Goal: Information Seeking & Learning: Find specific page/section

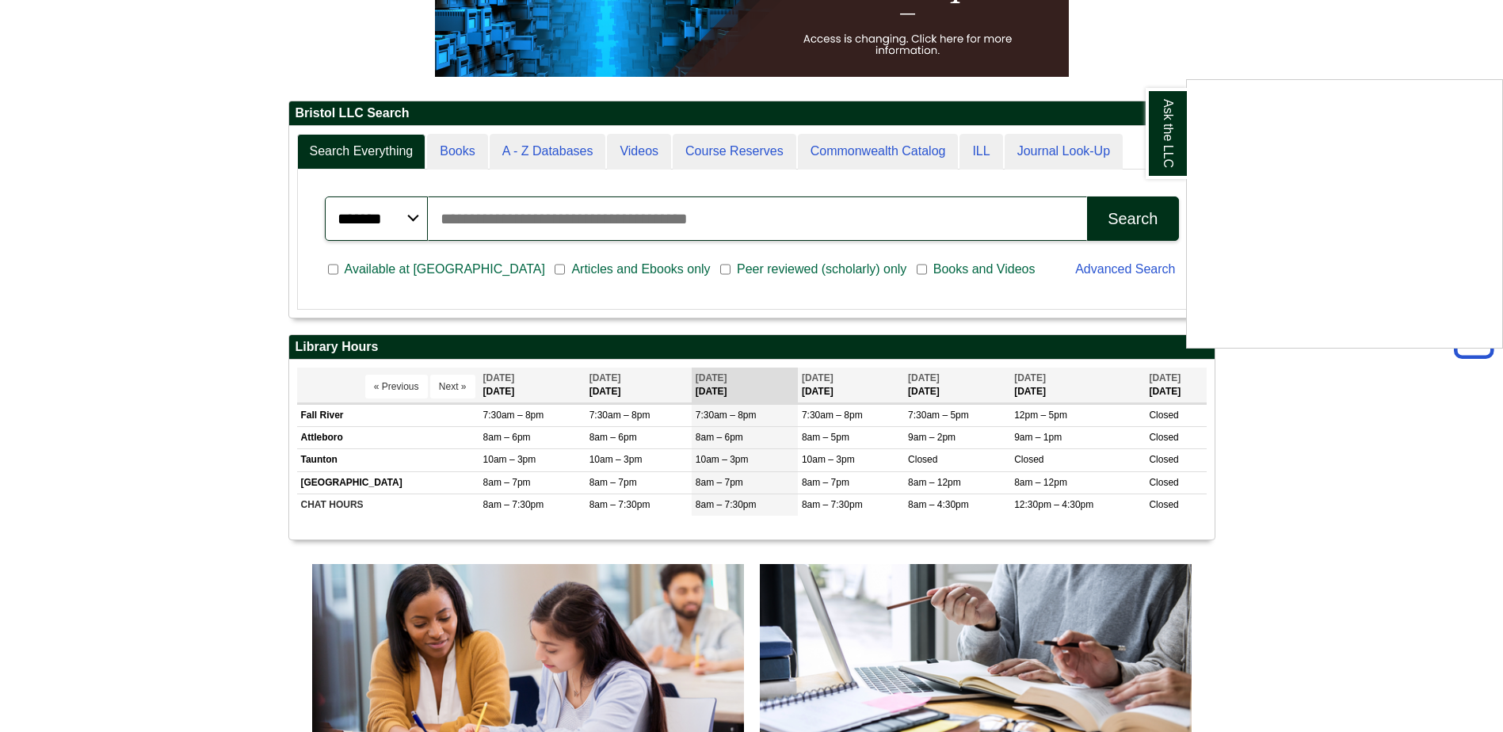
scroll to position [317, 0]
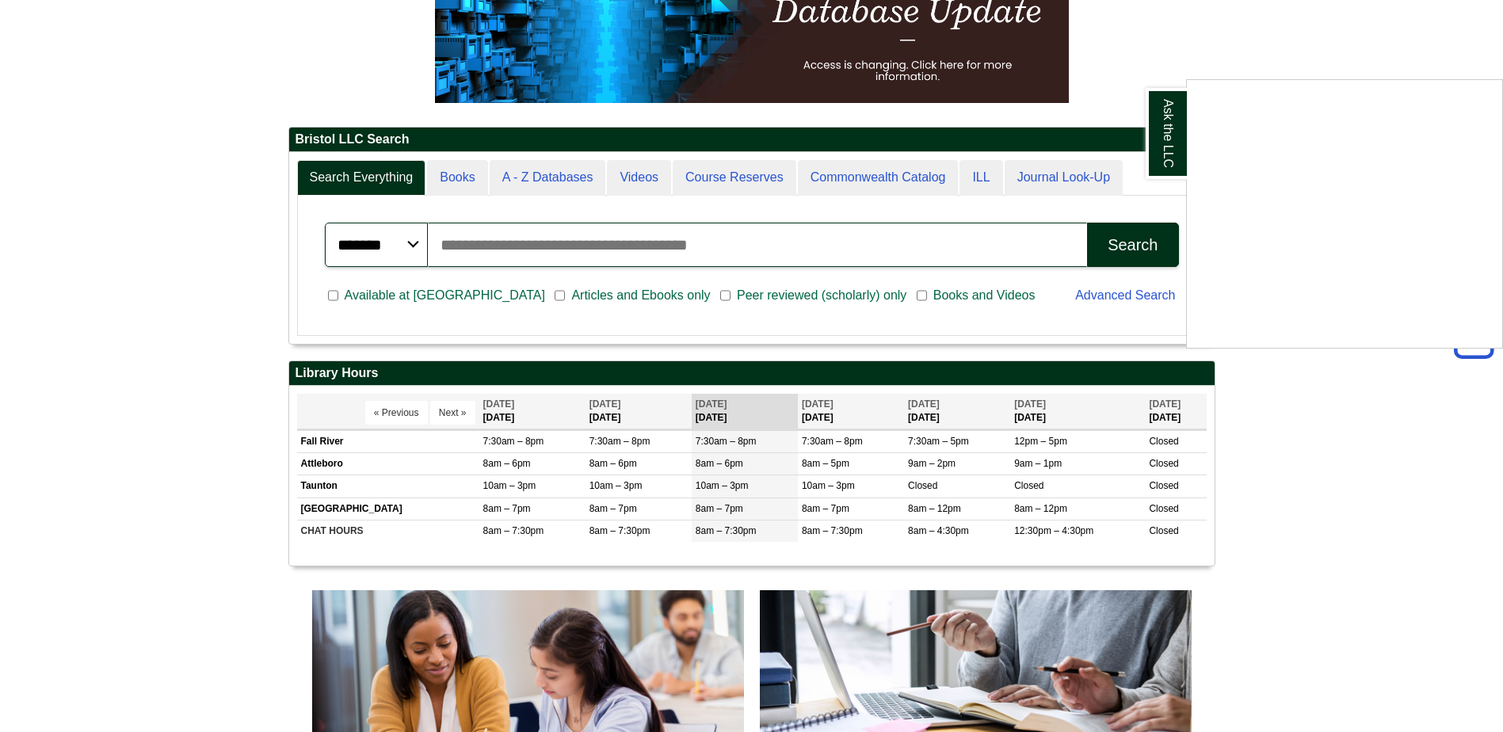
click at [1053, 168] on div "Ask the LLC" at bounding box center [751, 366] width 1503 height 732
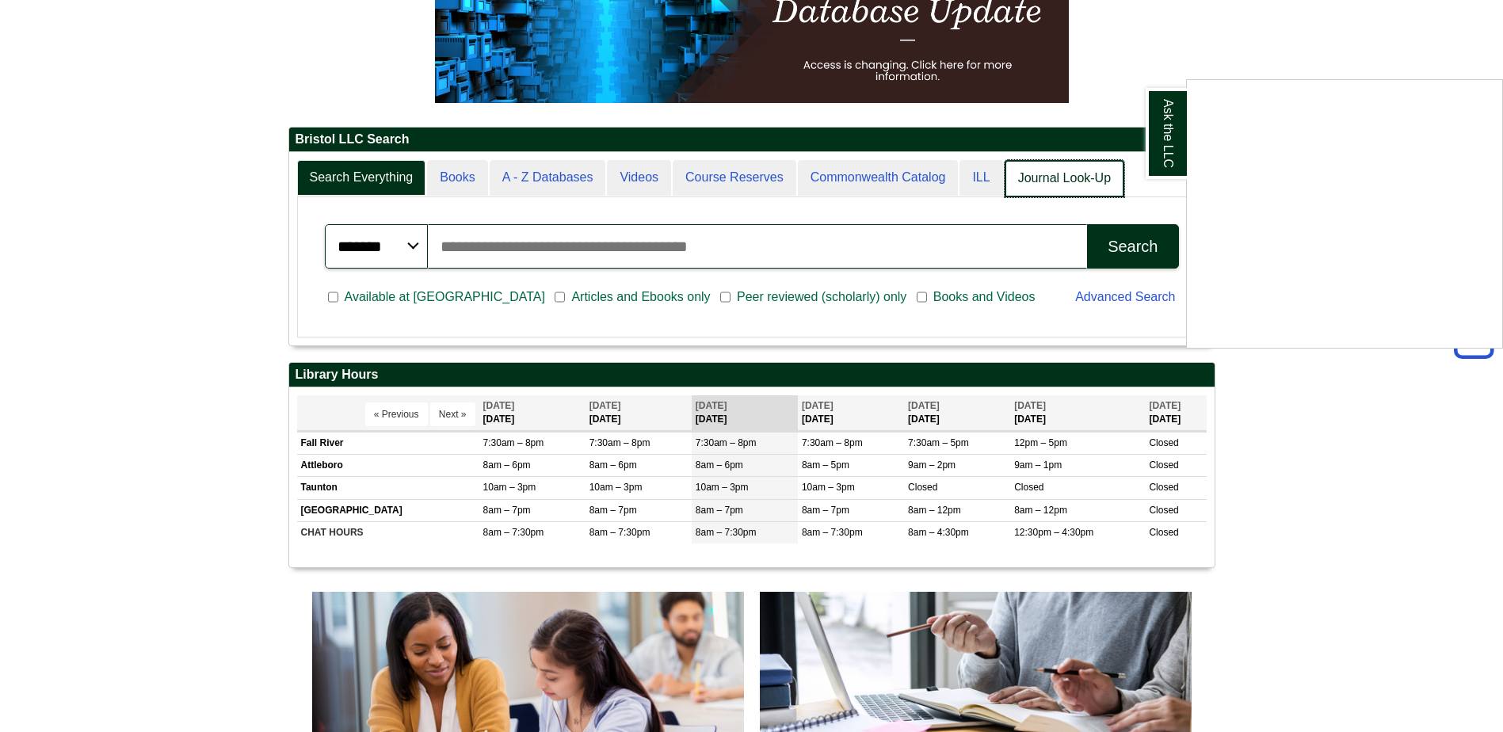
scroll to position [8, 8]
click at [1047, 170] on link "Journal Look-Up" at bounding box center [1065, 178] width 120 height 37
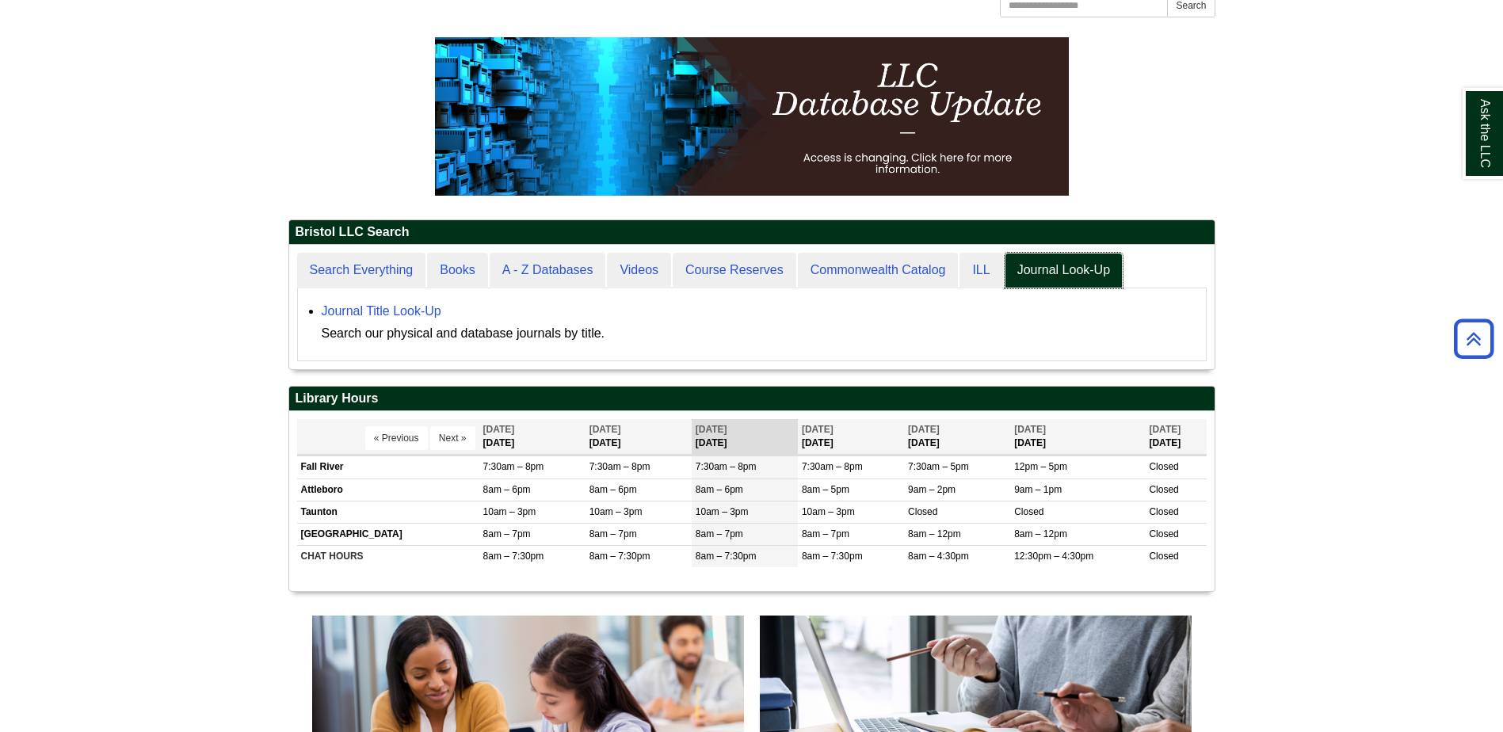
scroll to position [0, 0]
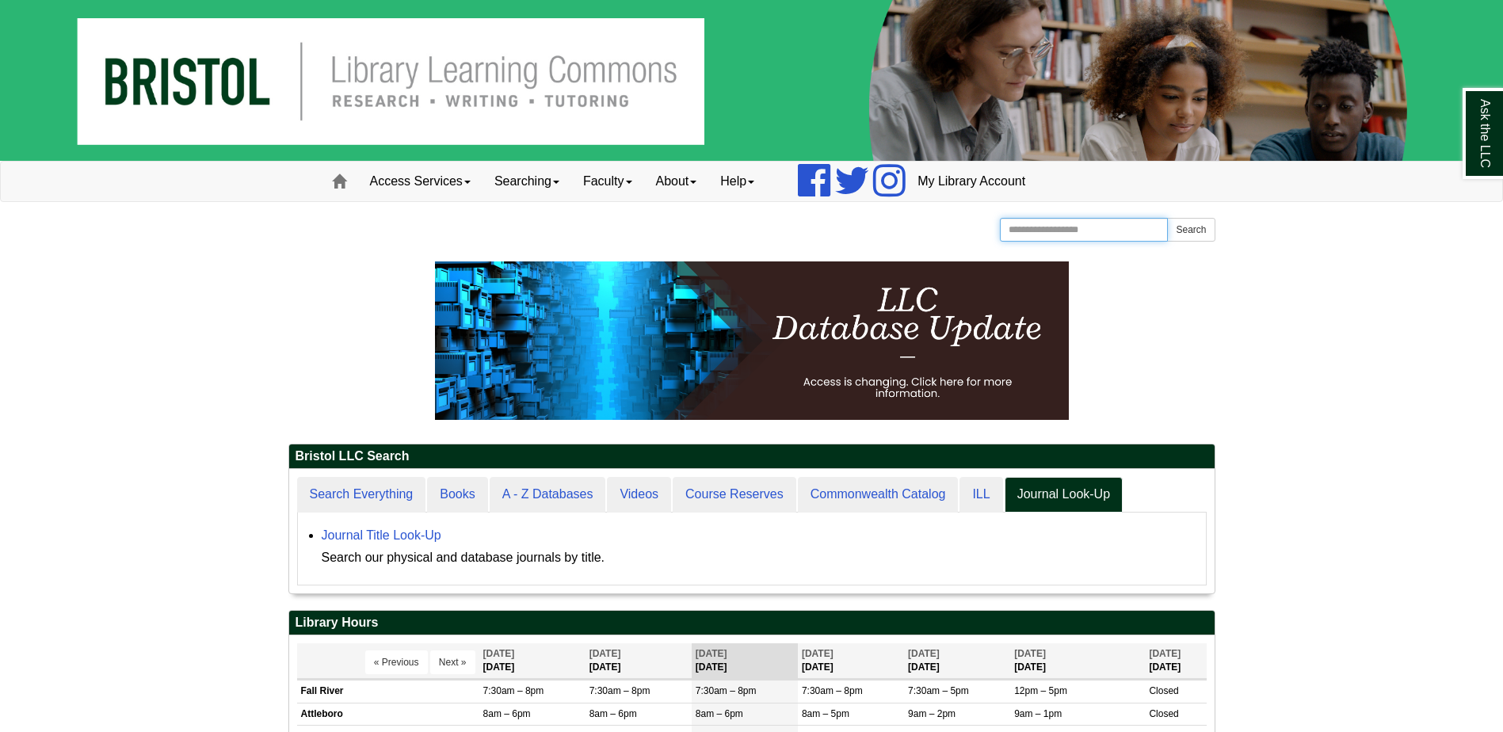
click at [1068, 224] on input "Search the Website" at bounding box center [1084, 230] width 169 height 24
type input "*"
type input "*********"
click at [1167, 218] on button "Search" at bounding box center [1191, 230] width 48 height 24
click at [411, 165] on link "Access Services" at bounding box center [420, 182] width 124 height 40
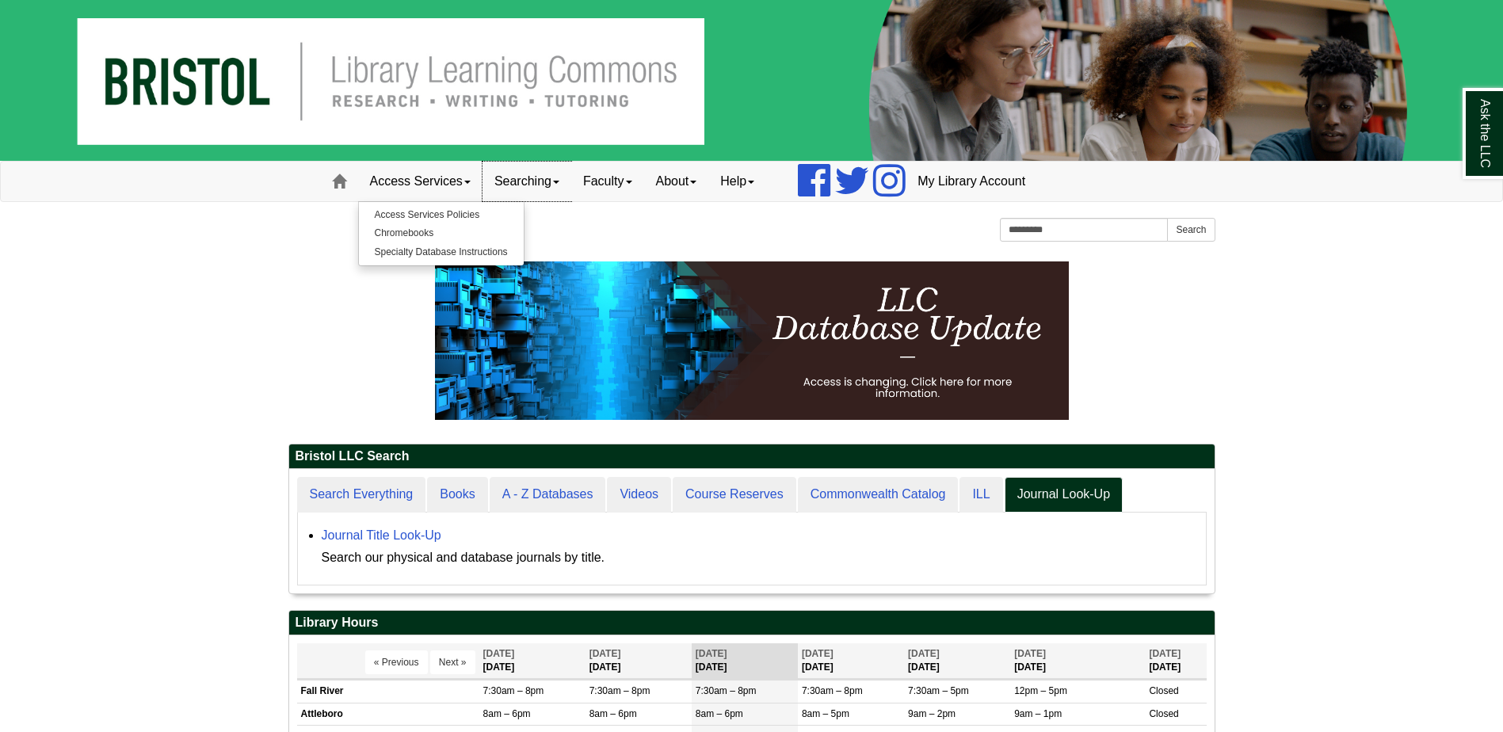
click at [528, 185] on link "Searching" at bounding box center [527, 182] width 89 height 40
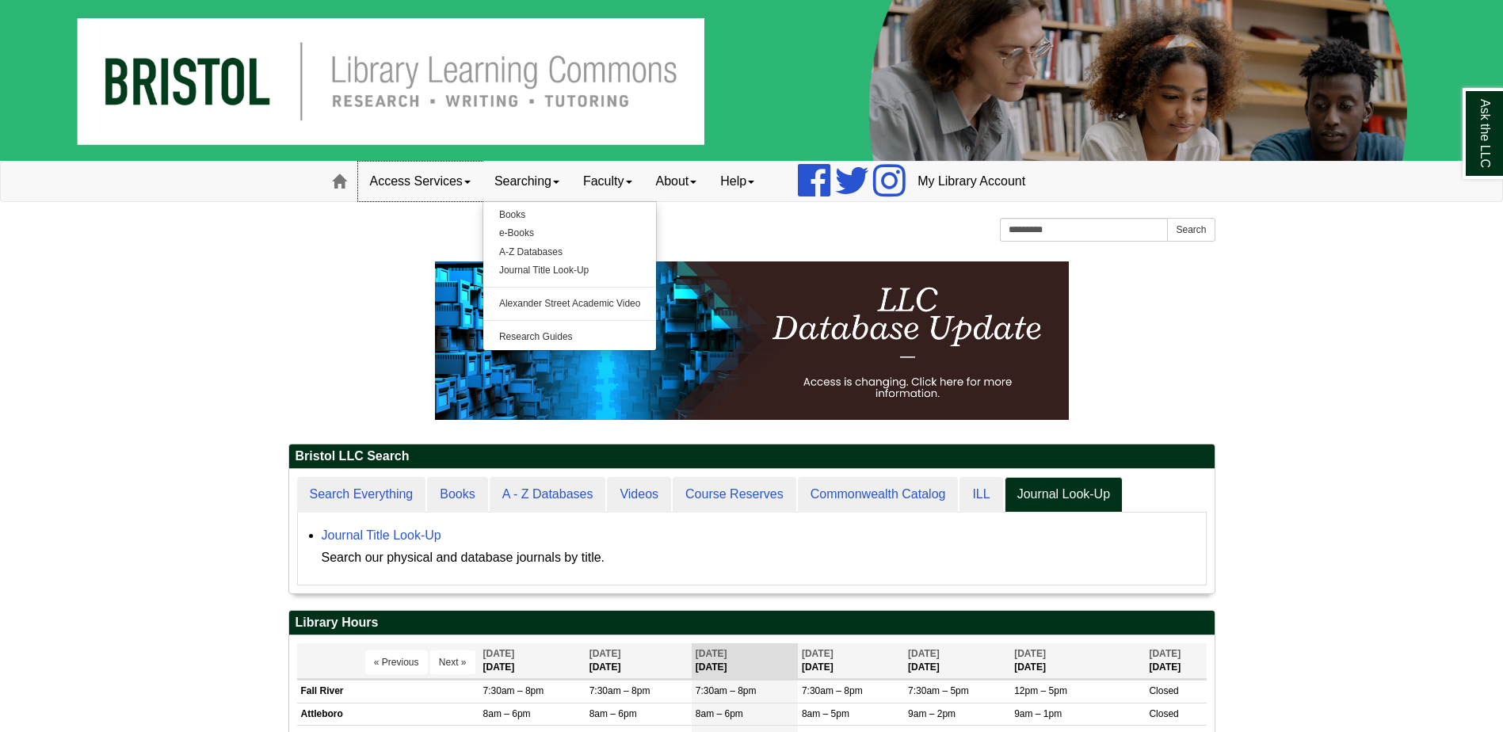
click at [467, 162] on link "Access Services" at bounding box center [420, 182] width 124 height 40
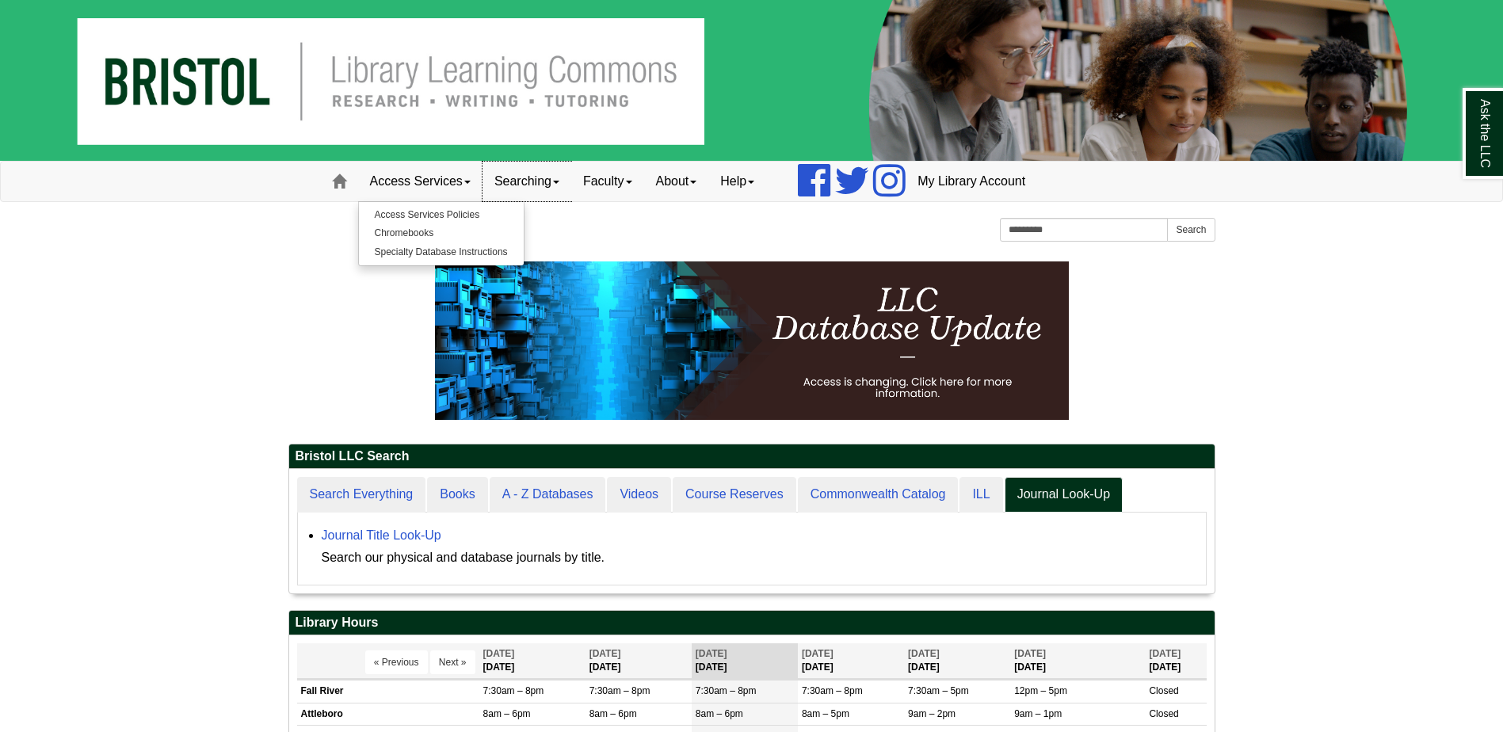
click at [546, 174] on link "Searching" at bounding box center [527, 182] width 89 height 40
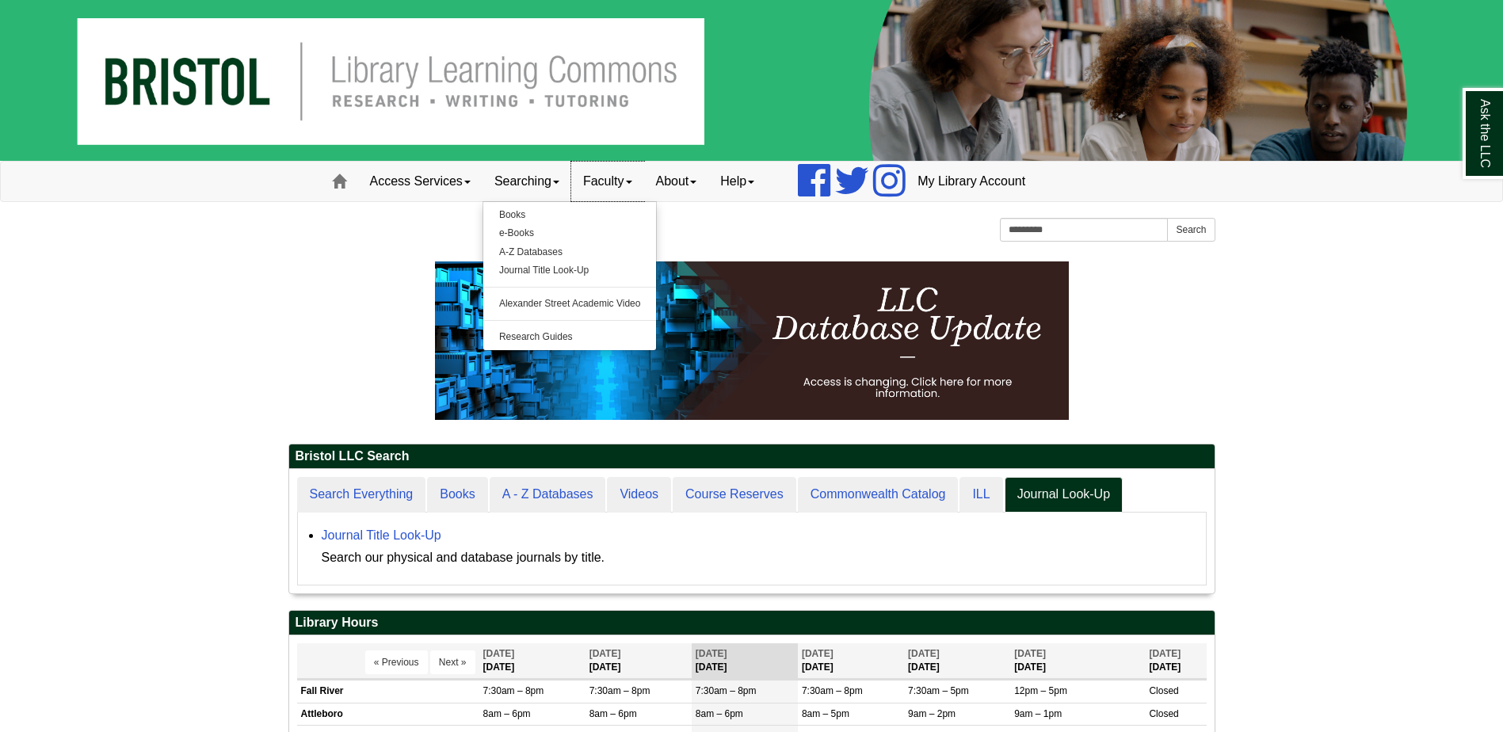
click at [618, 178] on link "Faculty" at bounding box center [607, 182] width 73 height 40
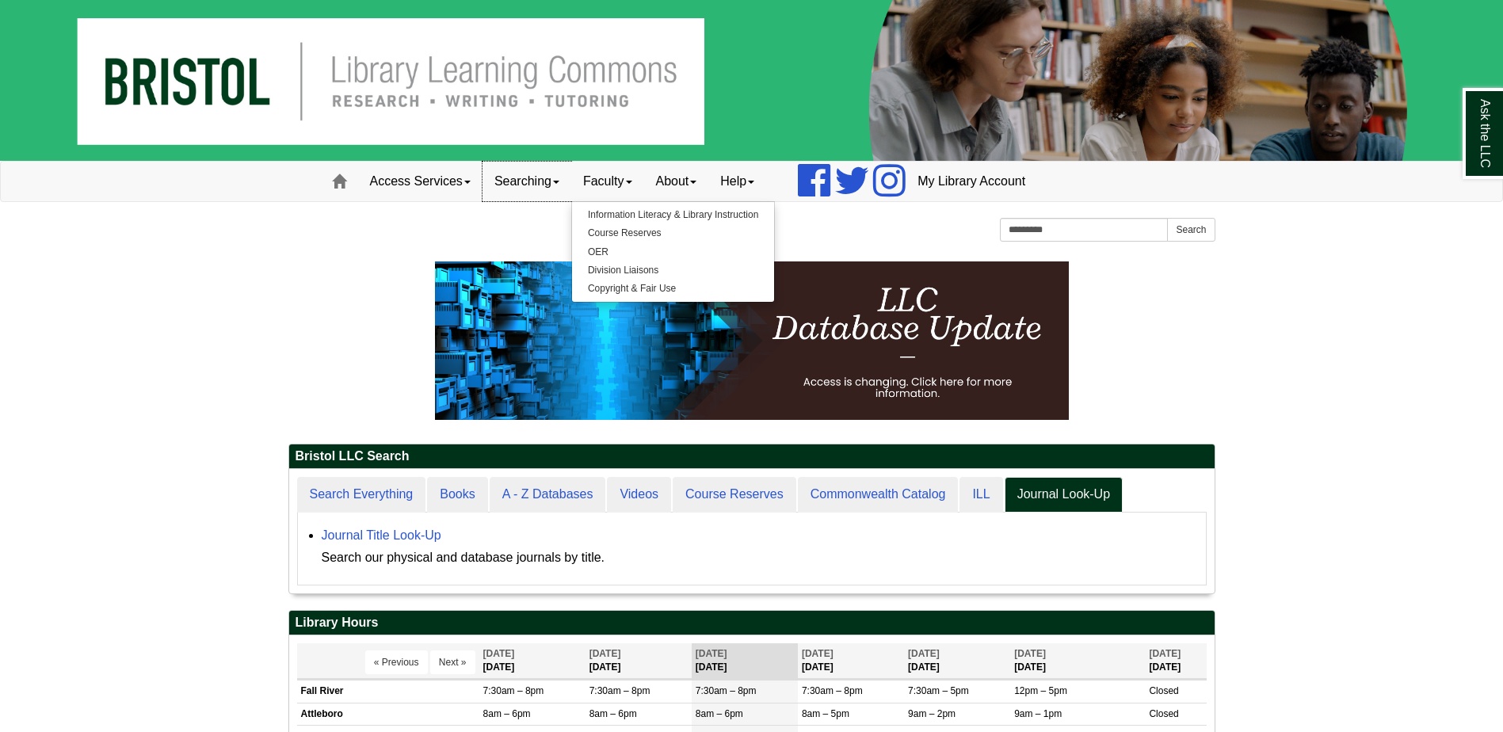
click at [546, 170] on link "Searching" at bounding box center [527, 182] width 89 height 40
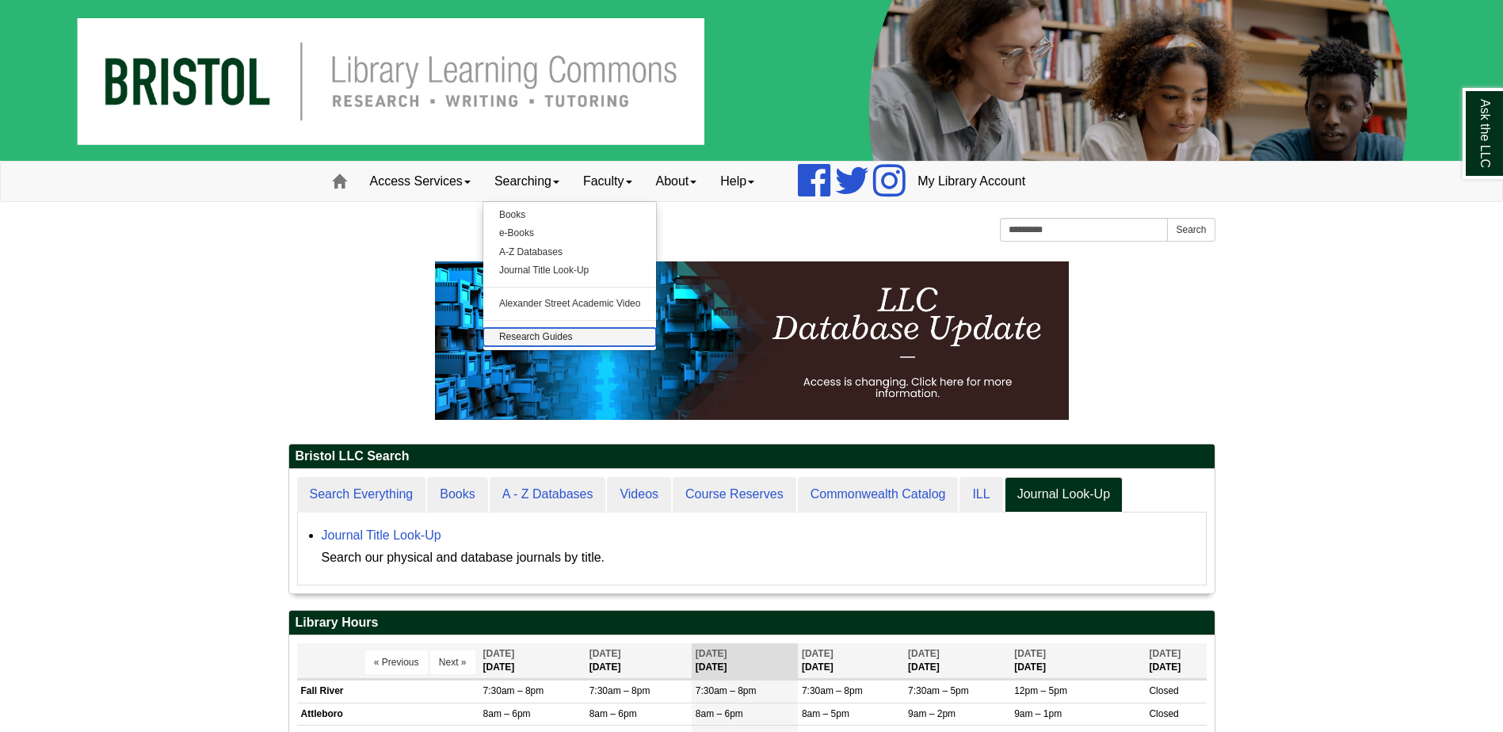
scroll to position [124, 926]
click at [712, 541] on div "Journal Title Look-Up Search our physical and database journals by title." at bounding box center [760, 547] width 877 height 44
click at [548, 184] on link "Searching" at bounding box center [527, 182] width 89 height 40
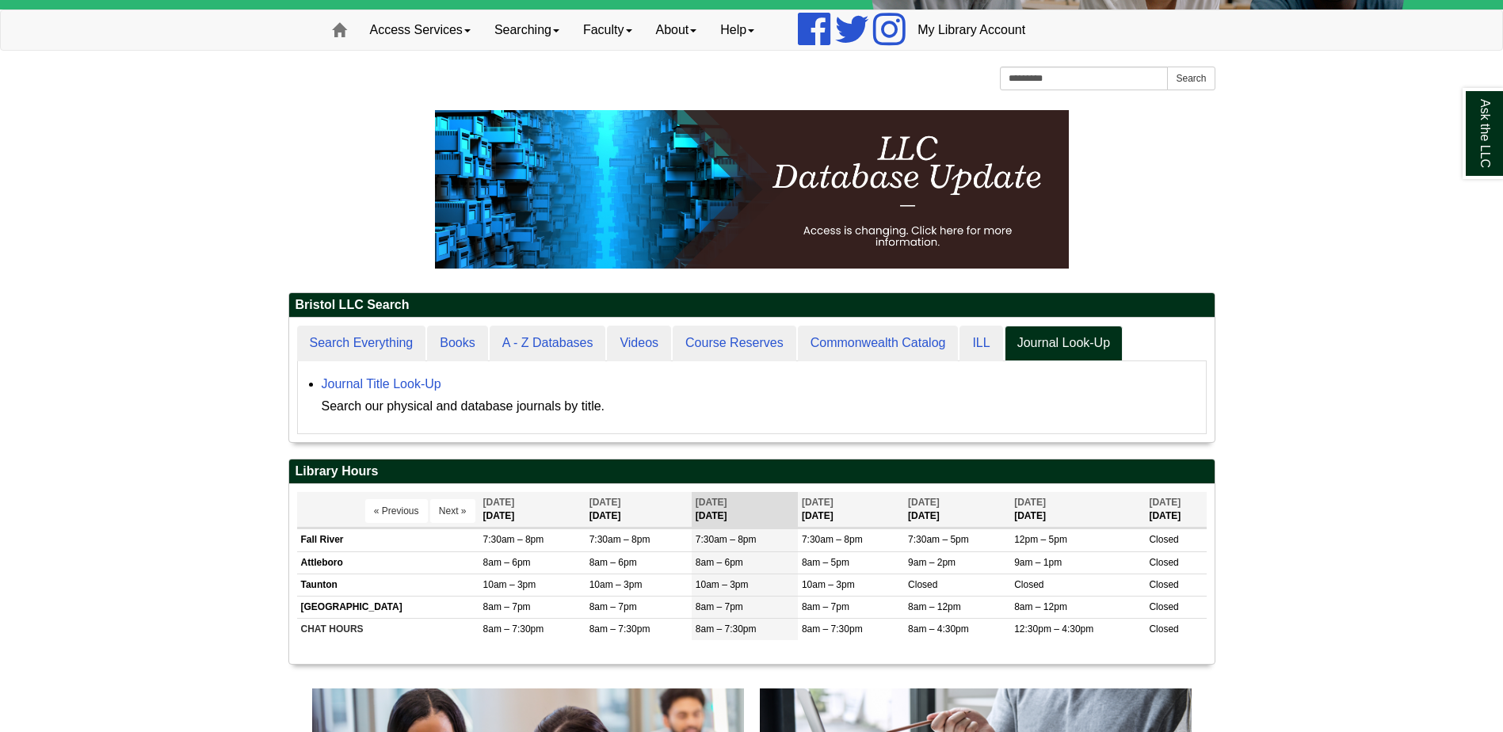
scroll to position [159, 0]
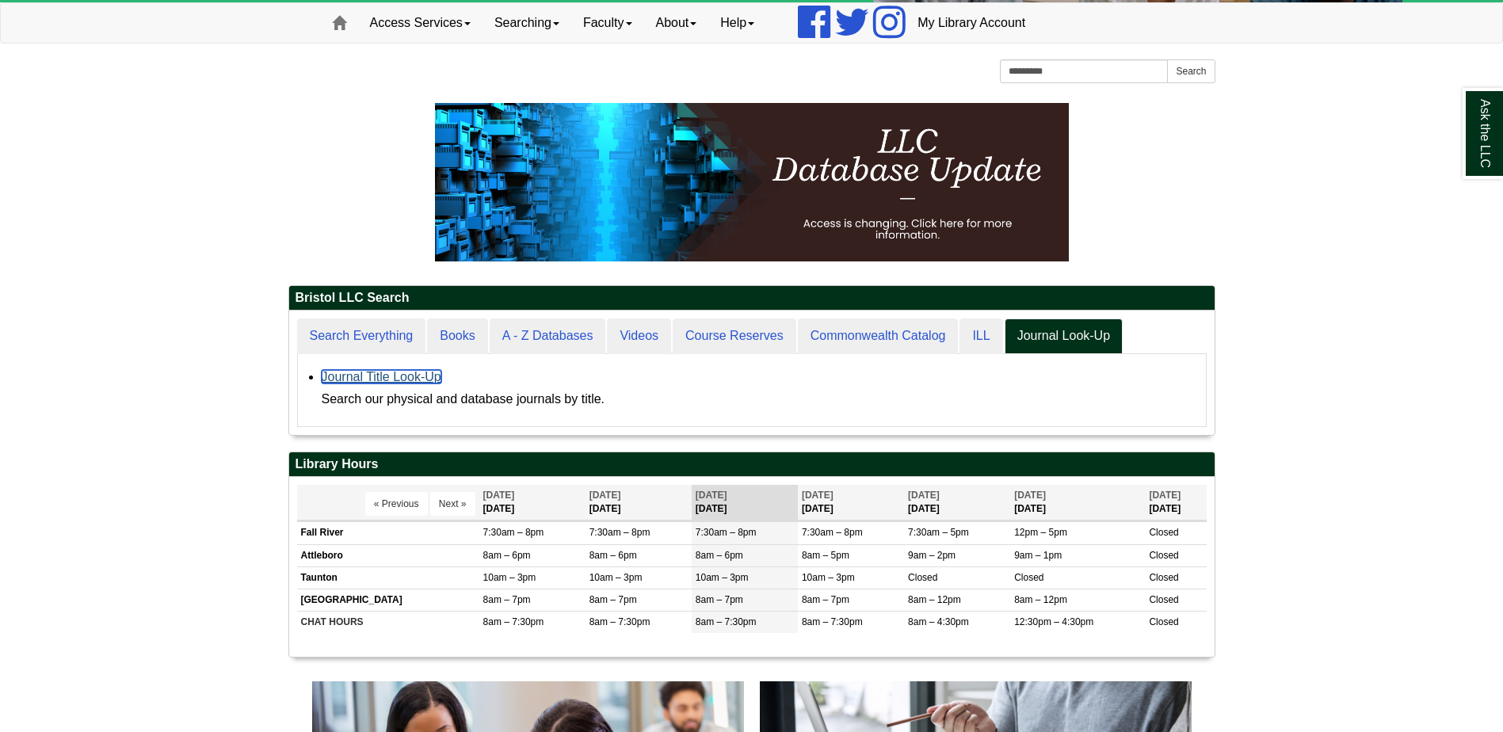
click at [407, 371] on link "Journal Title Look-Up" at bounding box center [382, 376] width 120 height 13
click at [749, 28] on link "Help" at bounding box center [738, 23] width 58 height 40
click at [692, 19] on link "About" at bounding box center [676, 23] width 65 height 40
click at [636, 17] on link "Faculty" at bounding box center [607, 23] width 73 height 40
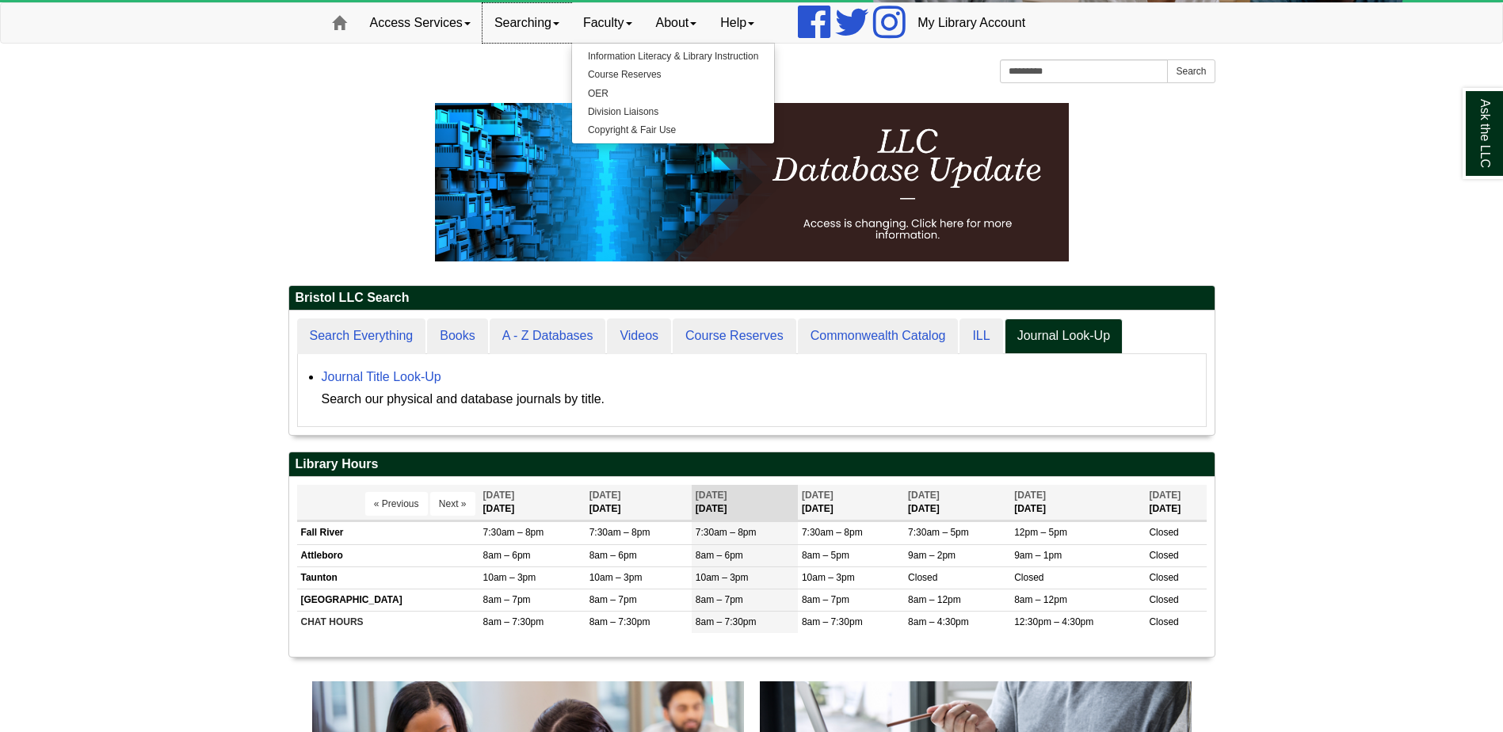
click at [559, 38] on link "Searching" at bounding box center [527, 23] width 89 height 40
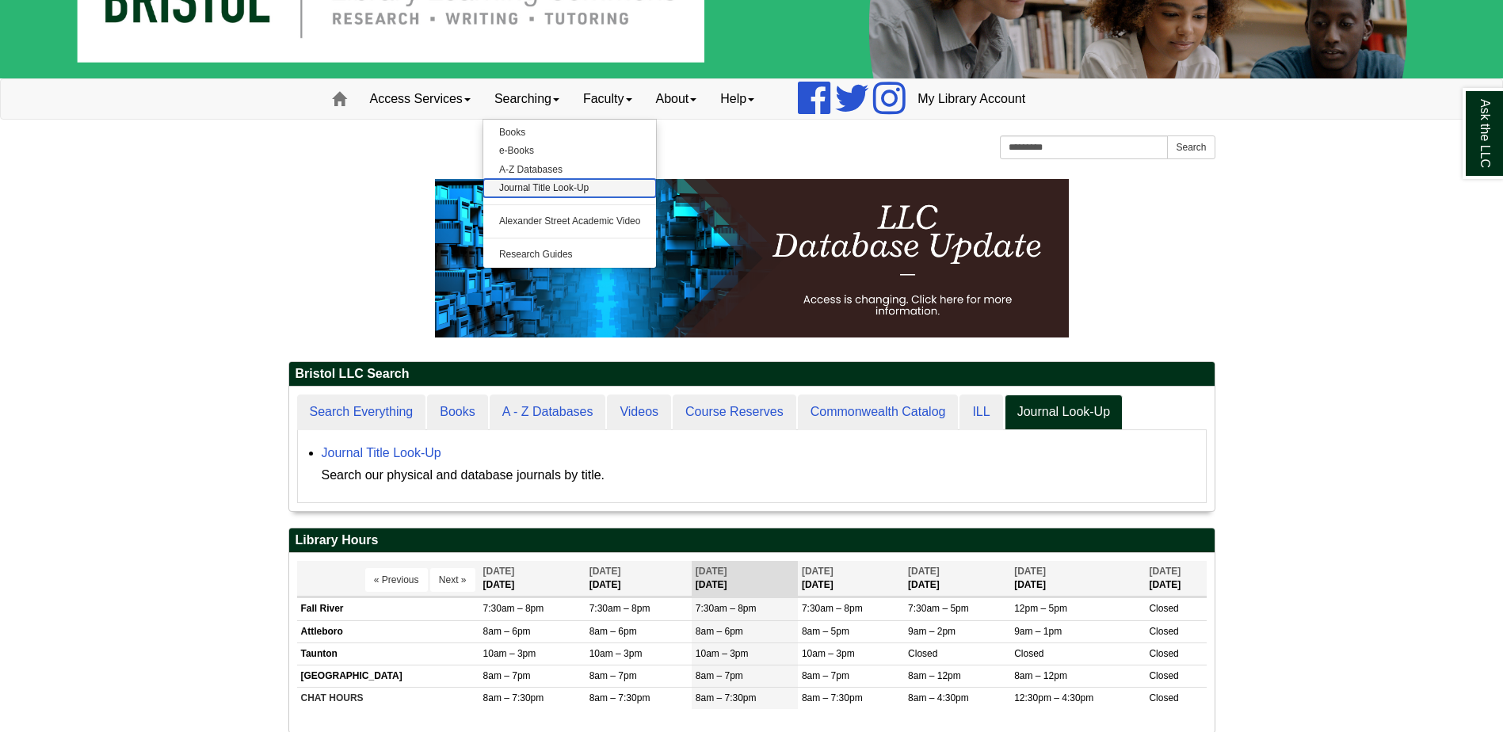
scroll to position [0, 0]
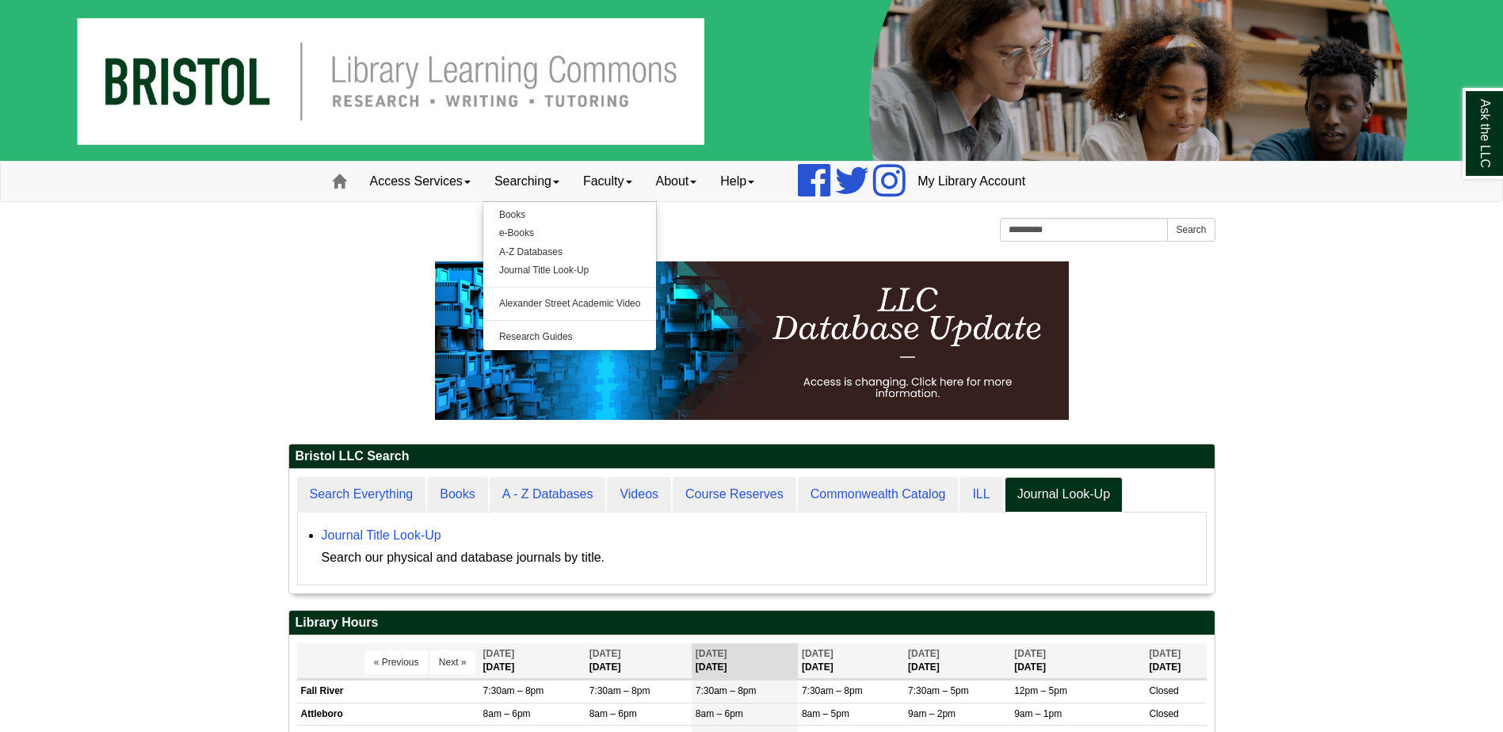
click at [768, 237] on div "Bristol Community College Bristol Community College Library Learning Commons Ho…" at bounding box center [751, 232] width 927 height 28
click at [355, 94] on img at bounding box center [751, 80] width 1503 height 161
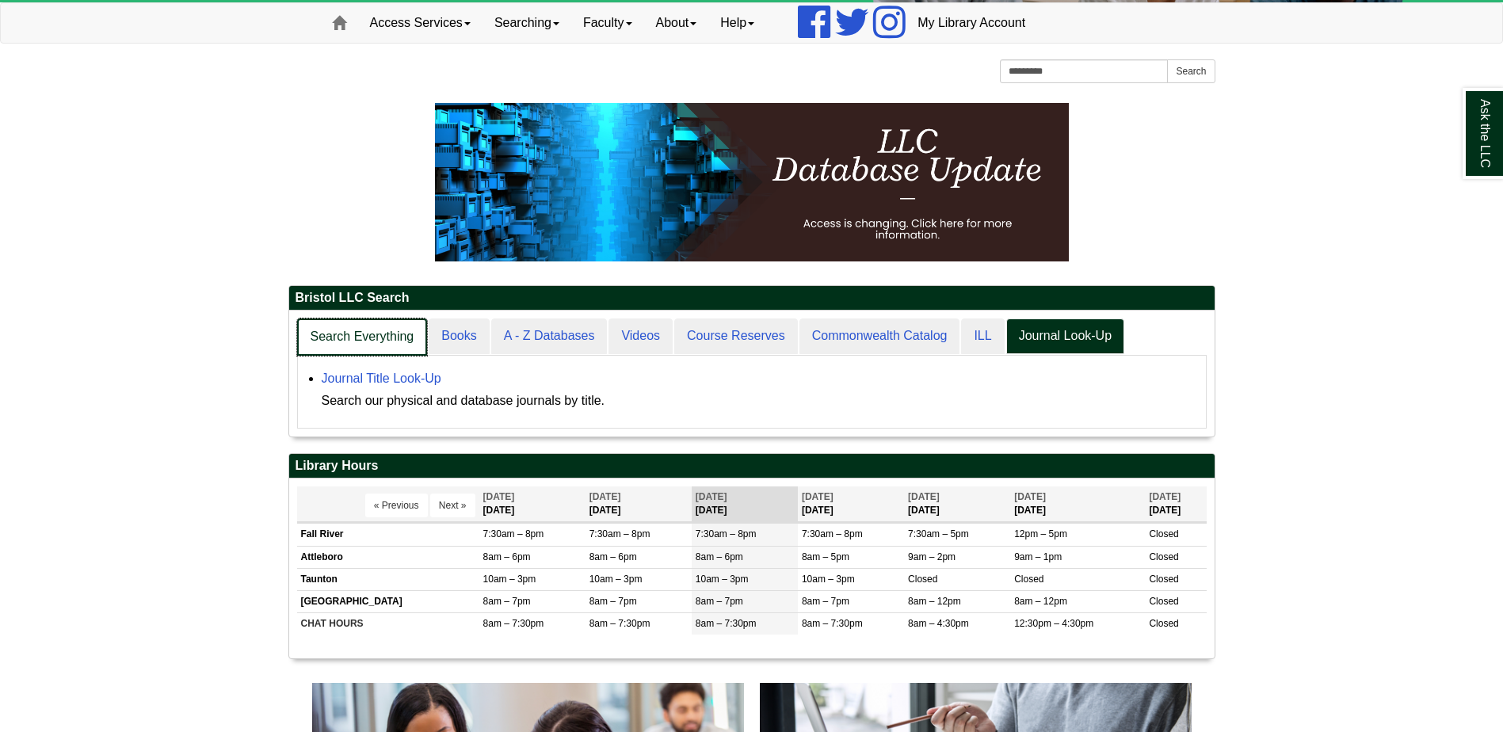
scroll to position [126, 926]
click at [379, 319] on link "Search Everything" at bounding box center [362, 337] width 131 height 37
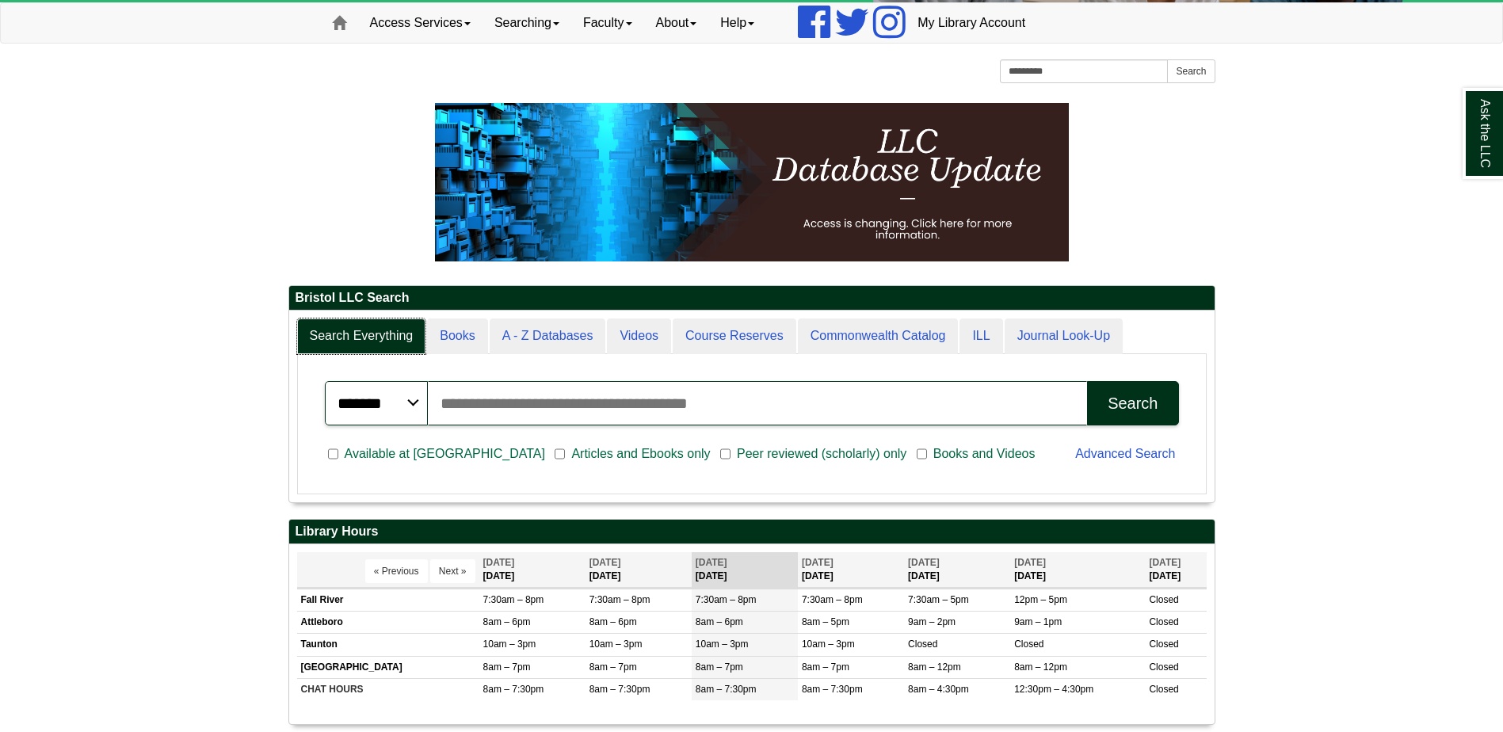
scroll to position [191, 926]
click at [515, 403] on input "Search articles, books, journals & more" at bounding box center [758, 403] width 660 height 44
type input "**********"
click at [1087, 381] on button "Search" at bounding box center [1132, 403] width 91 height 44
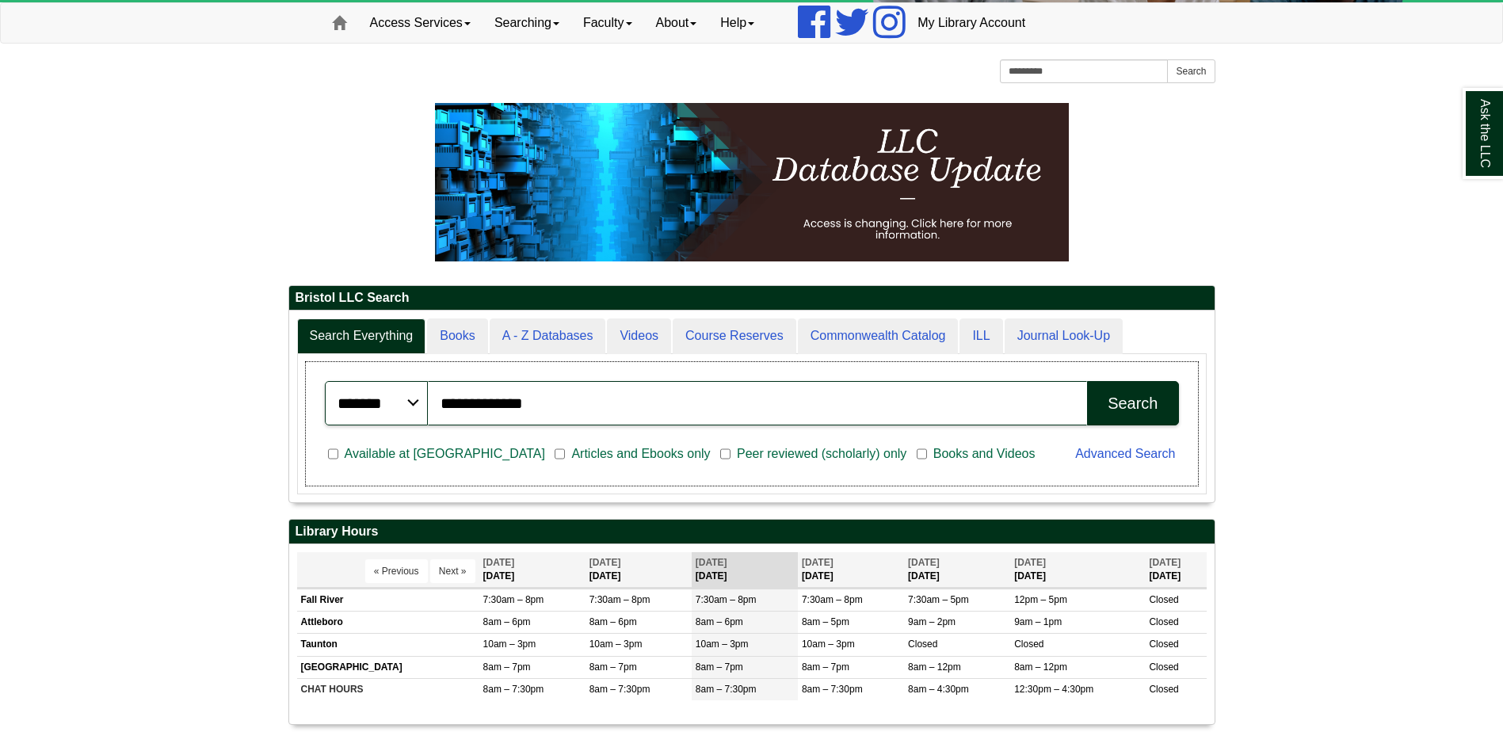
drag, startPoint x: 638, startPoint y: 426, endPoint x: 517, endPoint y: 415, distance: 121.7
click at [517, 415] on div "**********" at bounding box center [751, 403] width 873 height 63
click at [414, 393] on select "******* ***** ******" at bounding box center [376, 403] width 103 height 44
drag, startPoint x: 555, startPoint y: 403, endPoint x: 562, endPoint y: 399, distance: 8.2
click at [556, 403] on input "**********" at bounding box center [758, 403] width 660 height 44
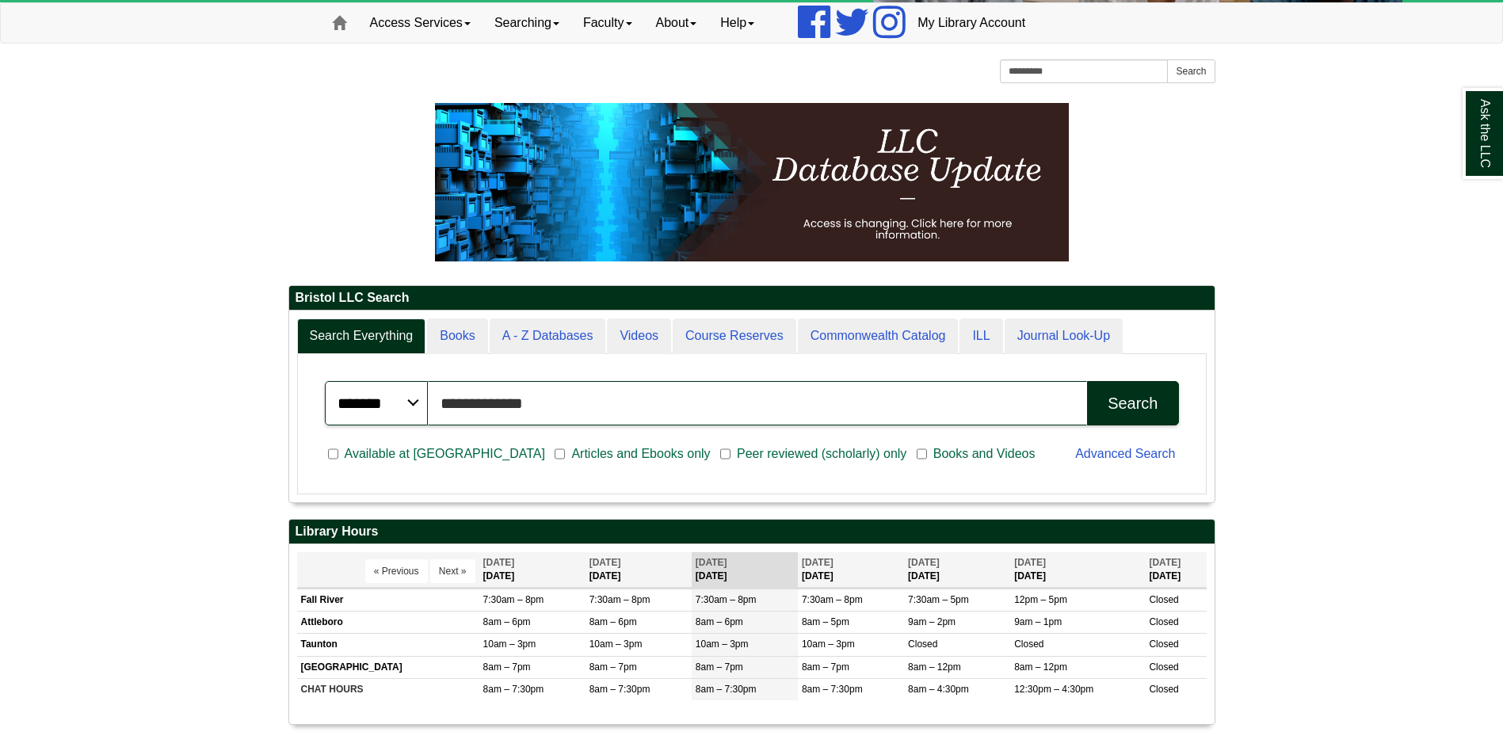
drag, startPoint x: 570, startPoint y: 395, endPoint x: 265, endPoint y: 356, distance: 306.8
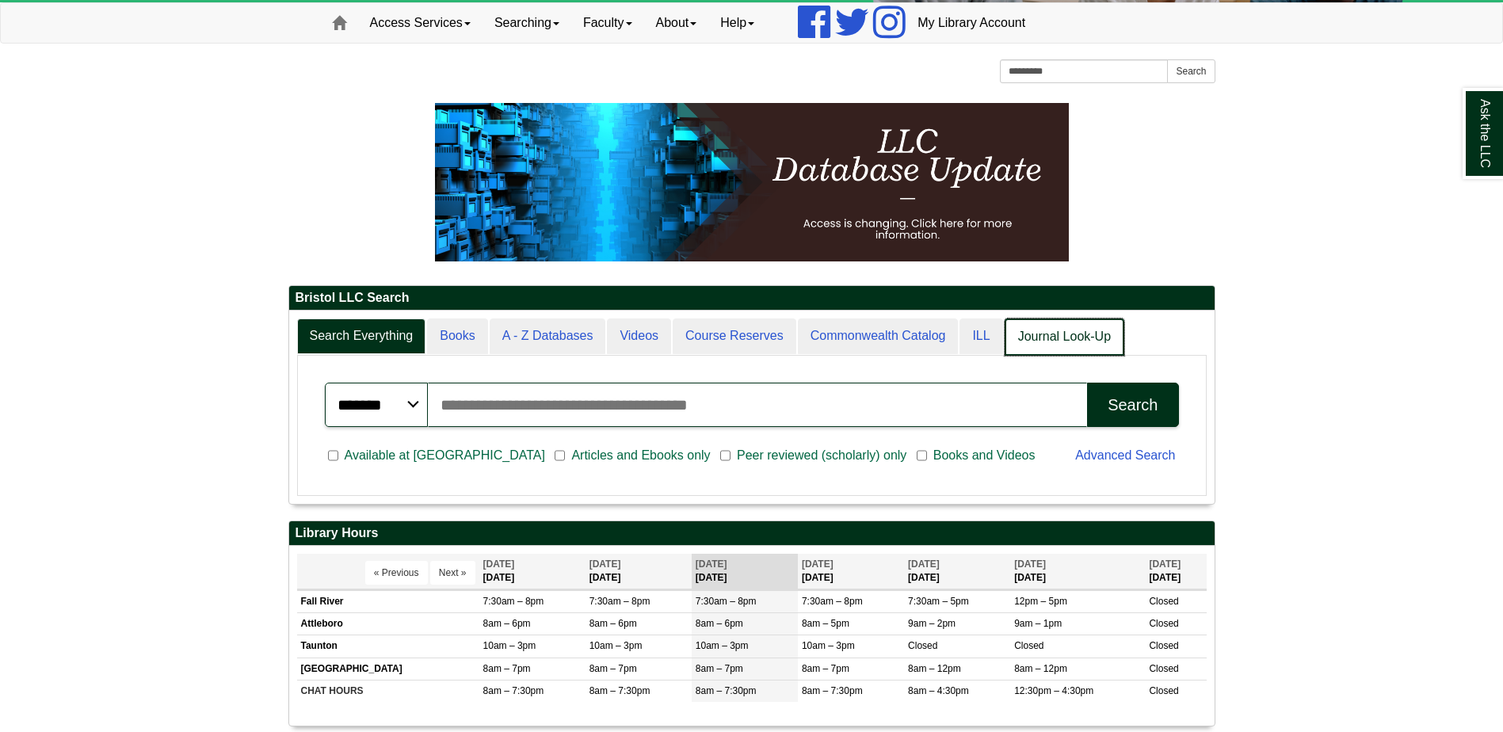
scroll to position [8, 8]
click at [1054, 353] on link "Journal Look-Up" at bounding box center [1065, 337] width 120 height 37
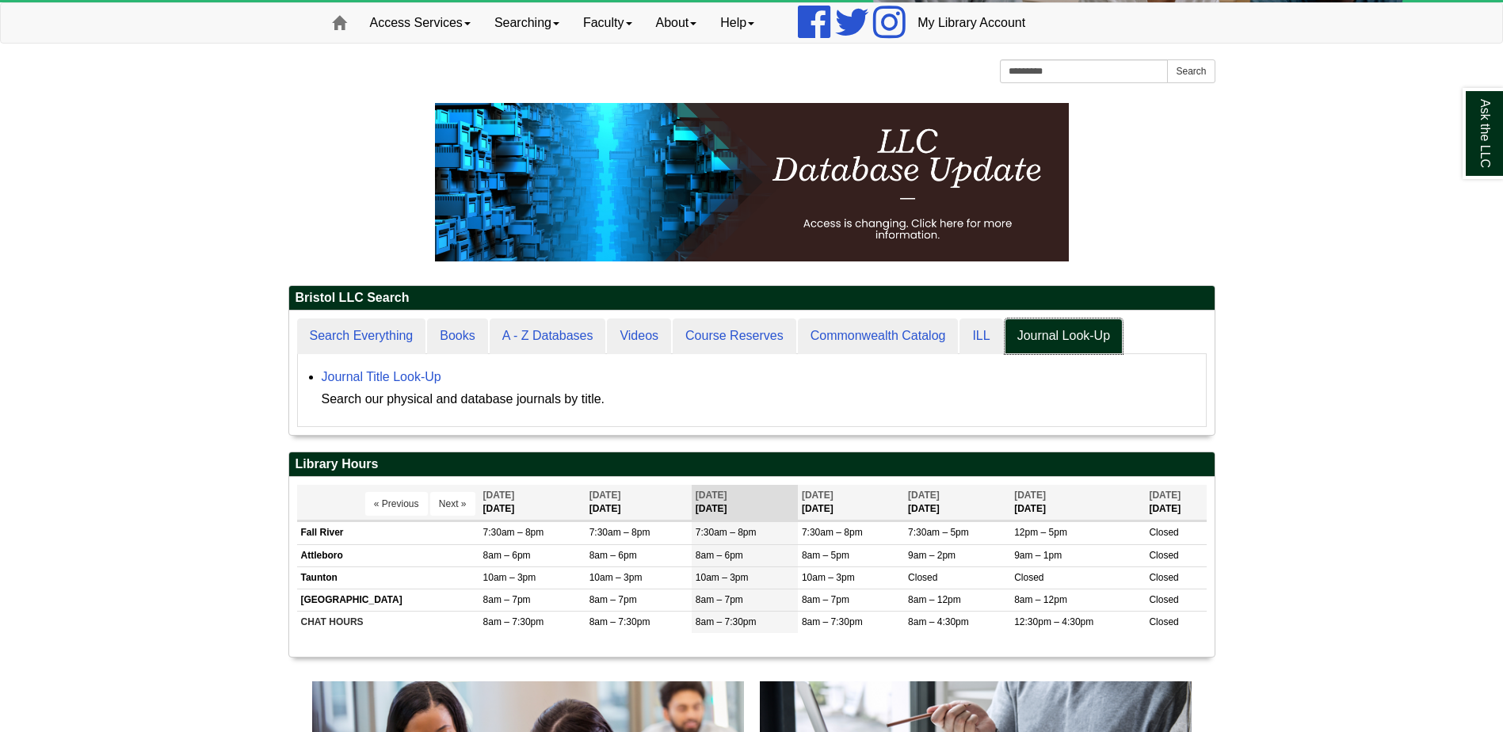
scroll to position [124, 926]
click at [322, 369] on li "Journal Title Look-Up Search our physical and database journals by title." at bounding box center [760, 386] width 877 height 48
click at [346, 369] on div "Journal Title Look-Up Search our physical and database journals by title." at bounding box center [760, 388] width 877 height 44
click at [360, 372] on link "Journal Title Look-Up" at bounding box center [382, 376] width 120 height 13
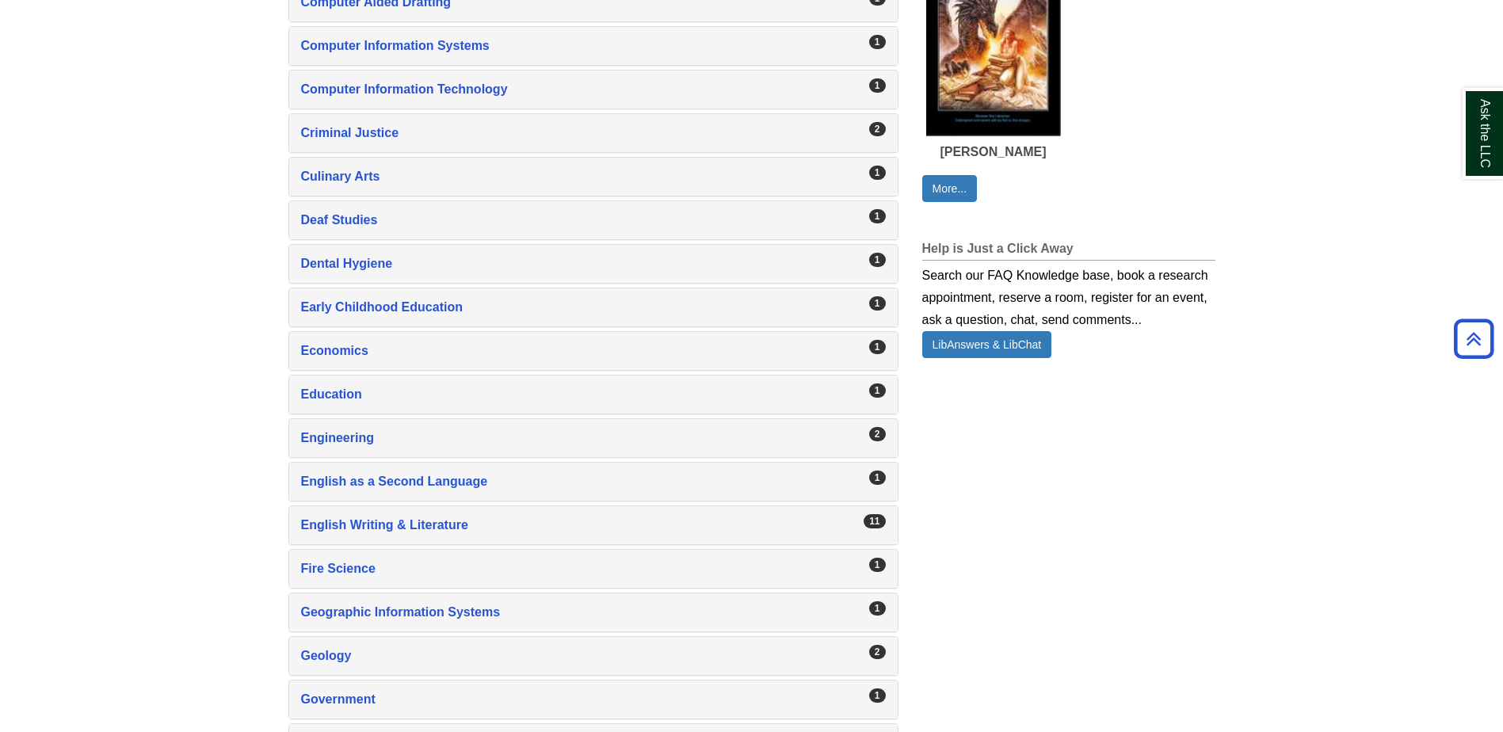
scroll to position [1030, 0]
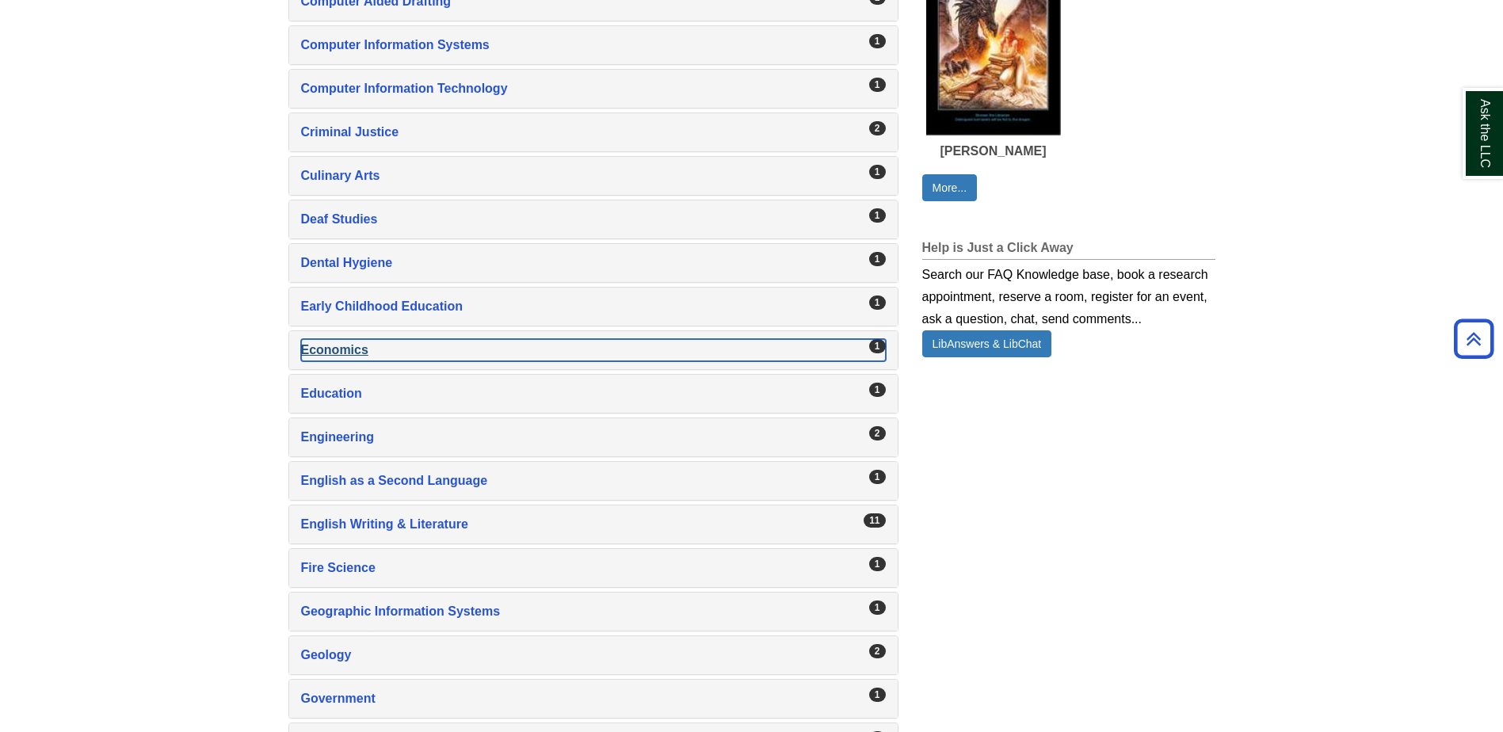
click at [361, 341] on div "Economics , 1 guides" at bounding box center [593, 350] width 585 height 22
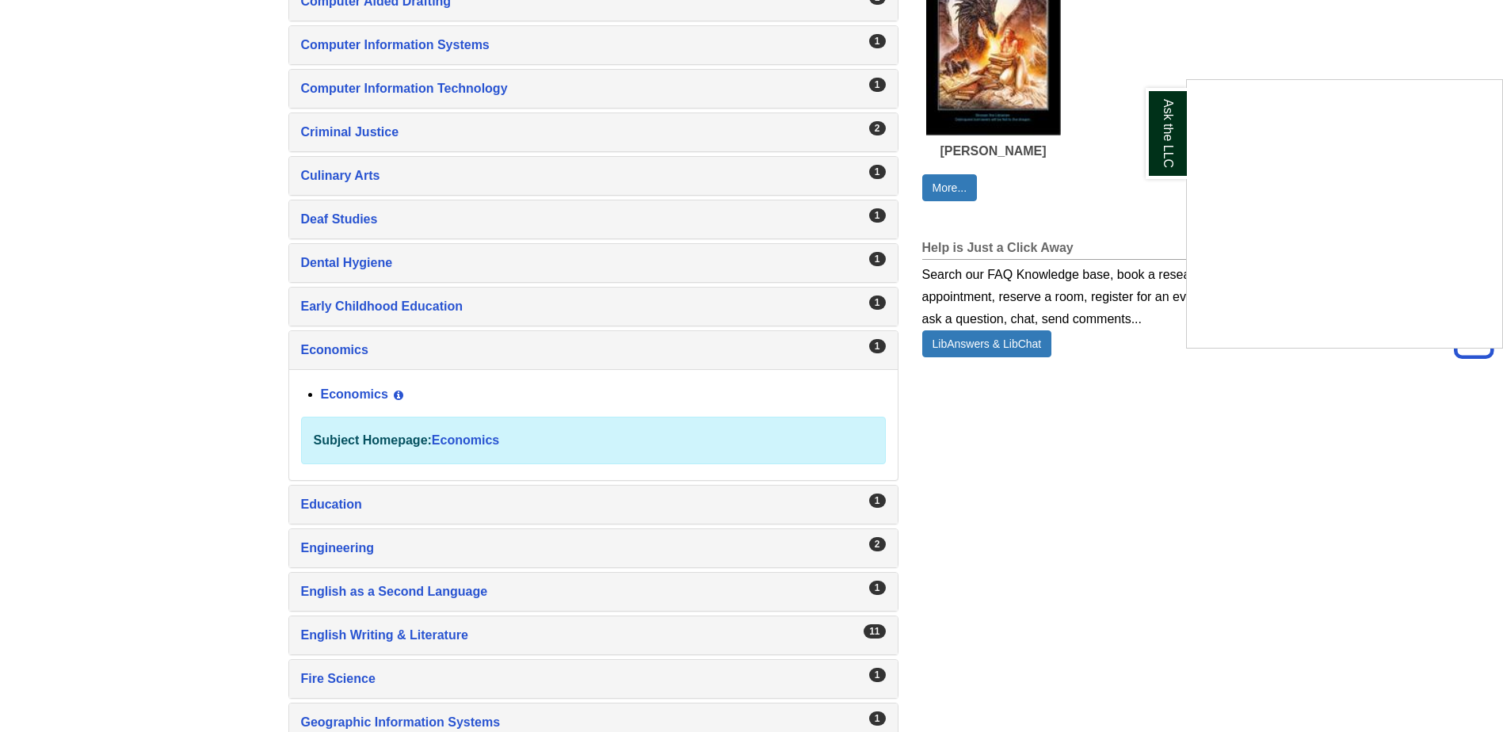
click at [383, 395] on div "Ask the LLC" at bounding box center [751, 366] width 1503 height 732
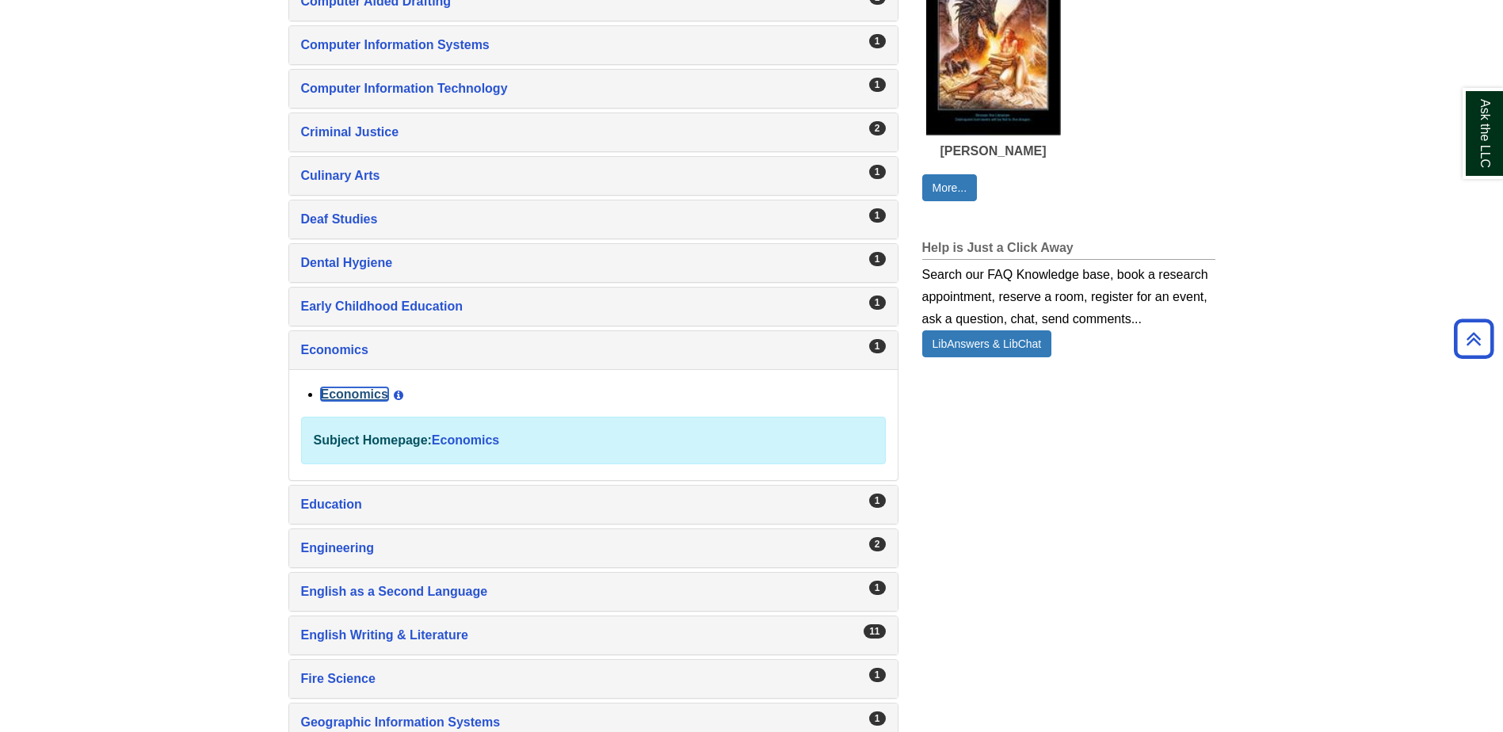
click at [372, 394] on link "Economics" at bounding box center [354, 394] width 67 height 13
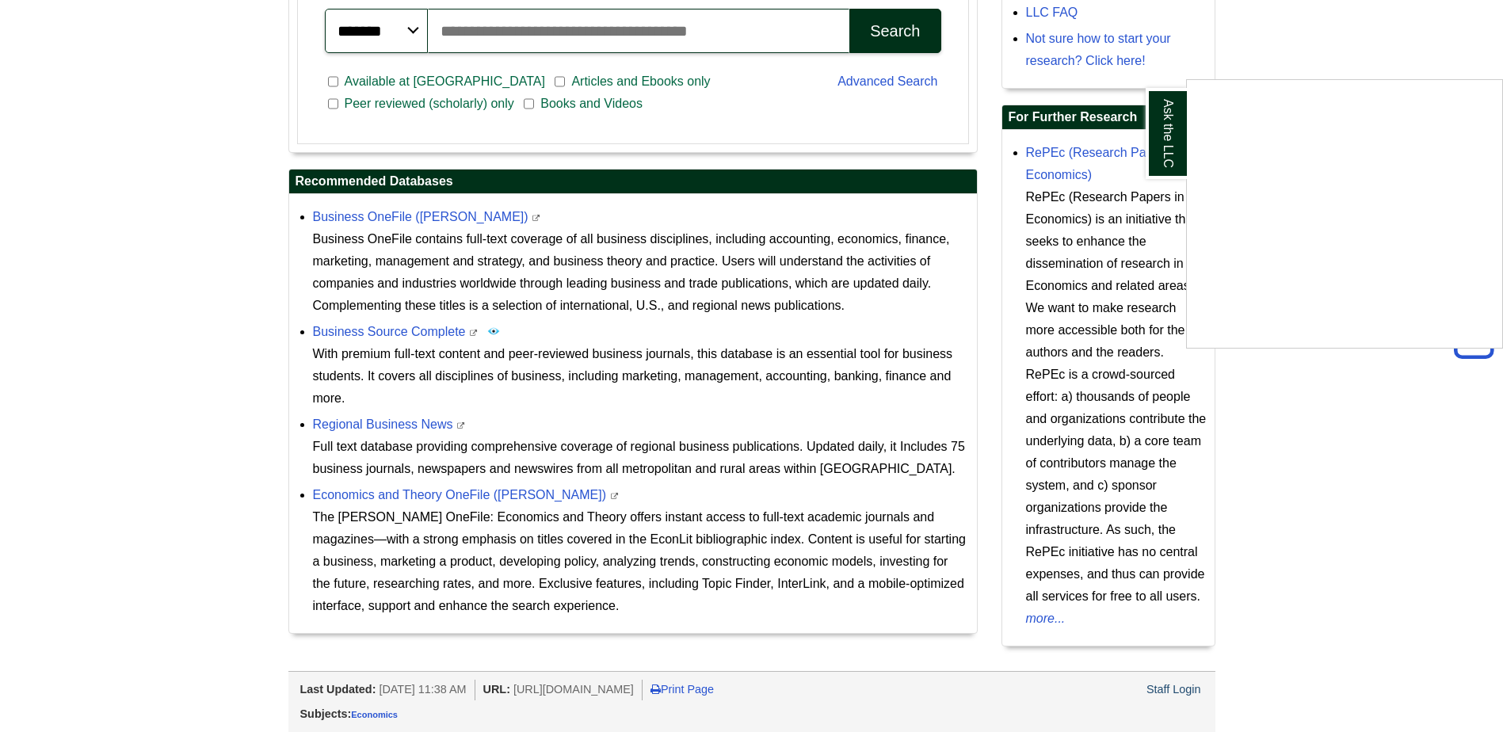
scroll to position [490, 0]
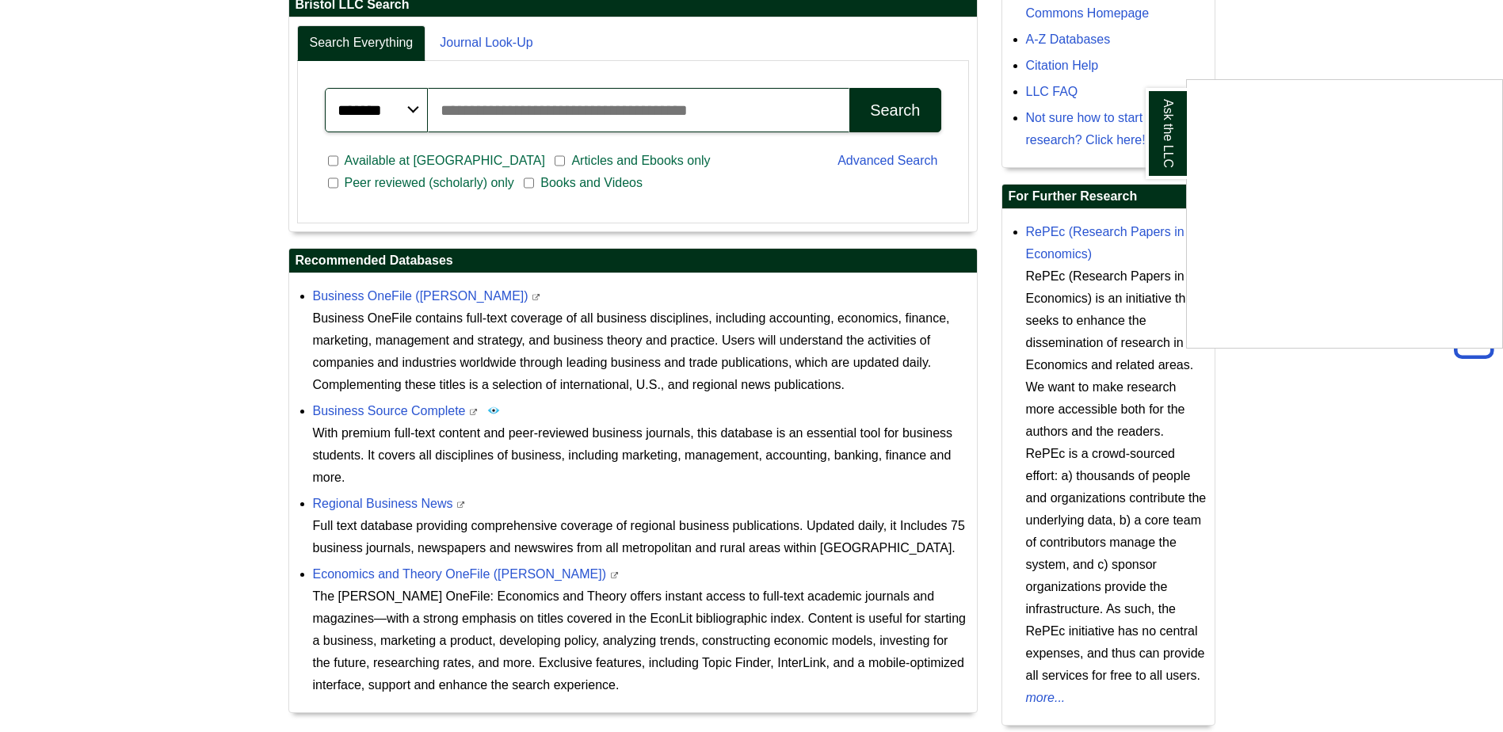
click at [586, 418] on div "Ask the LLC" at bounding box center [751, 366] width 1503 height 732
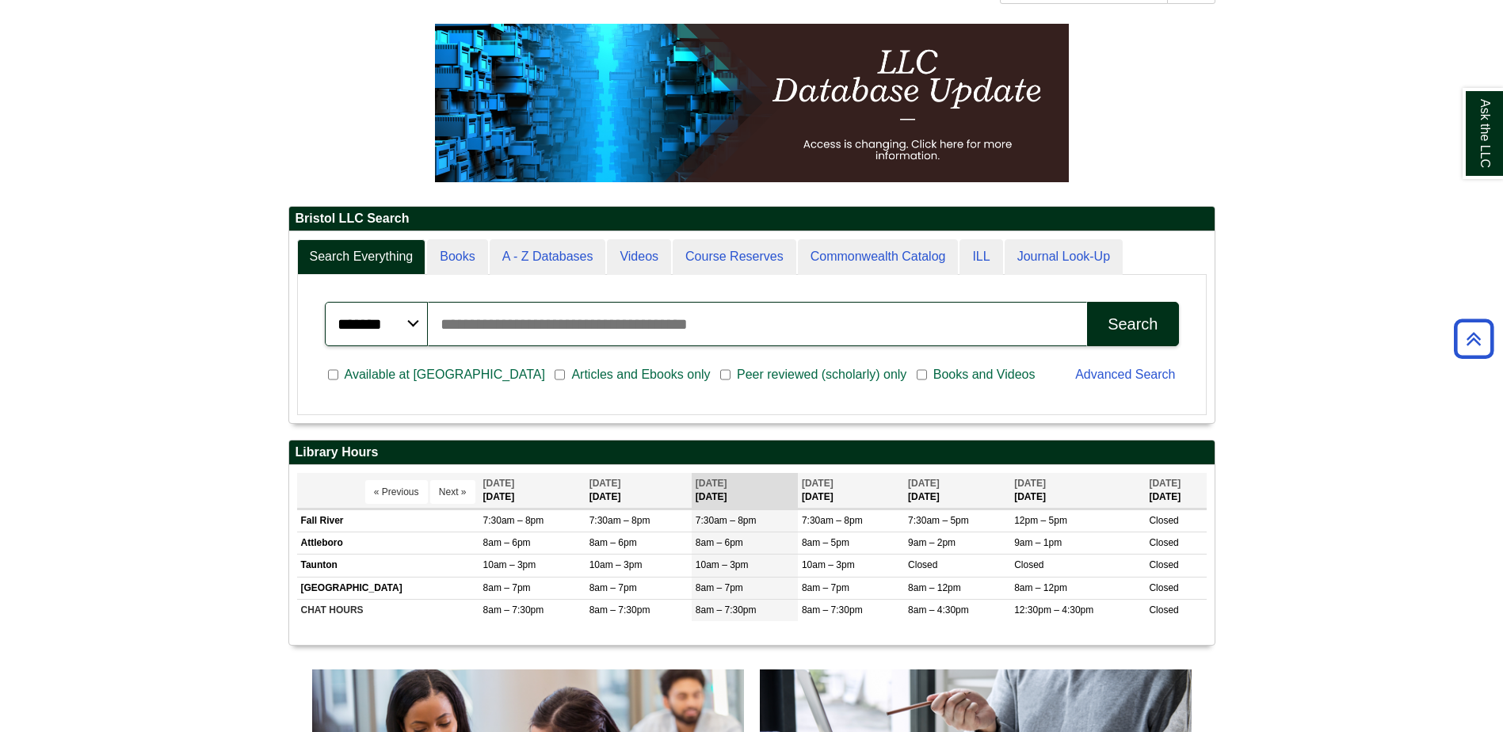
click at [677, 335] on input "Search articles, books, journals & more" at bounding box center [758, 324] width 660 height 44
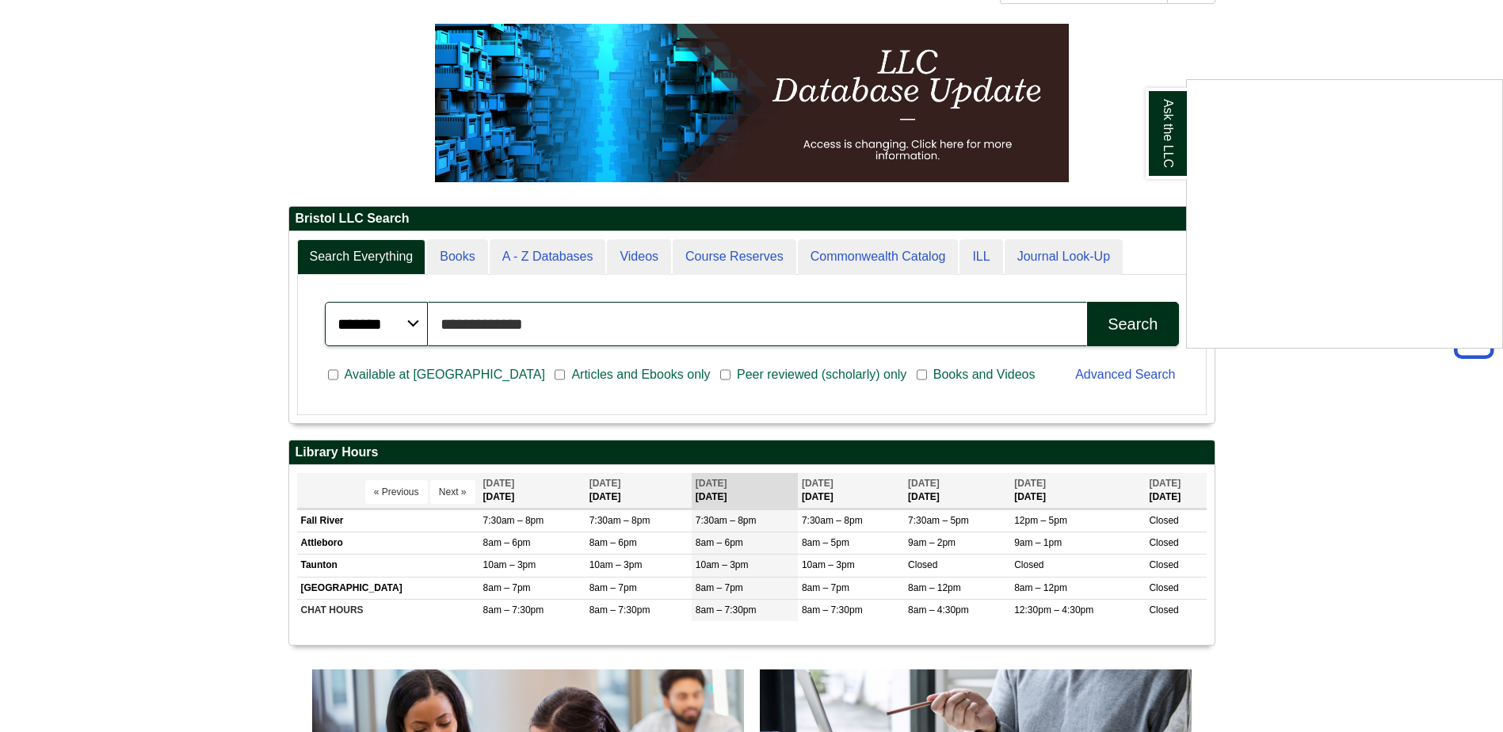
type input "**********"
click at [1087, 302] on button "Search" at bounding box center [1132, 324] width 91 height 44
